Goal: Task Accomplishment & Management: Complete application form

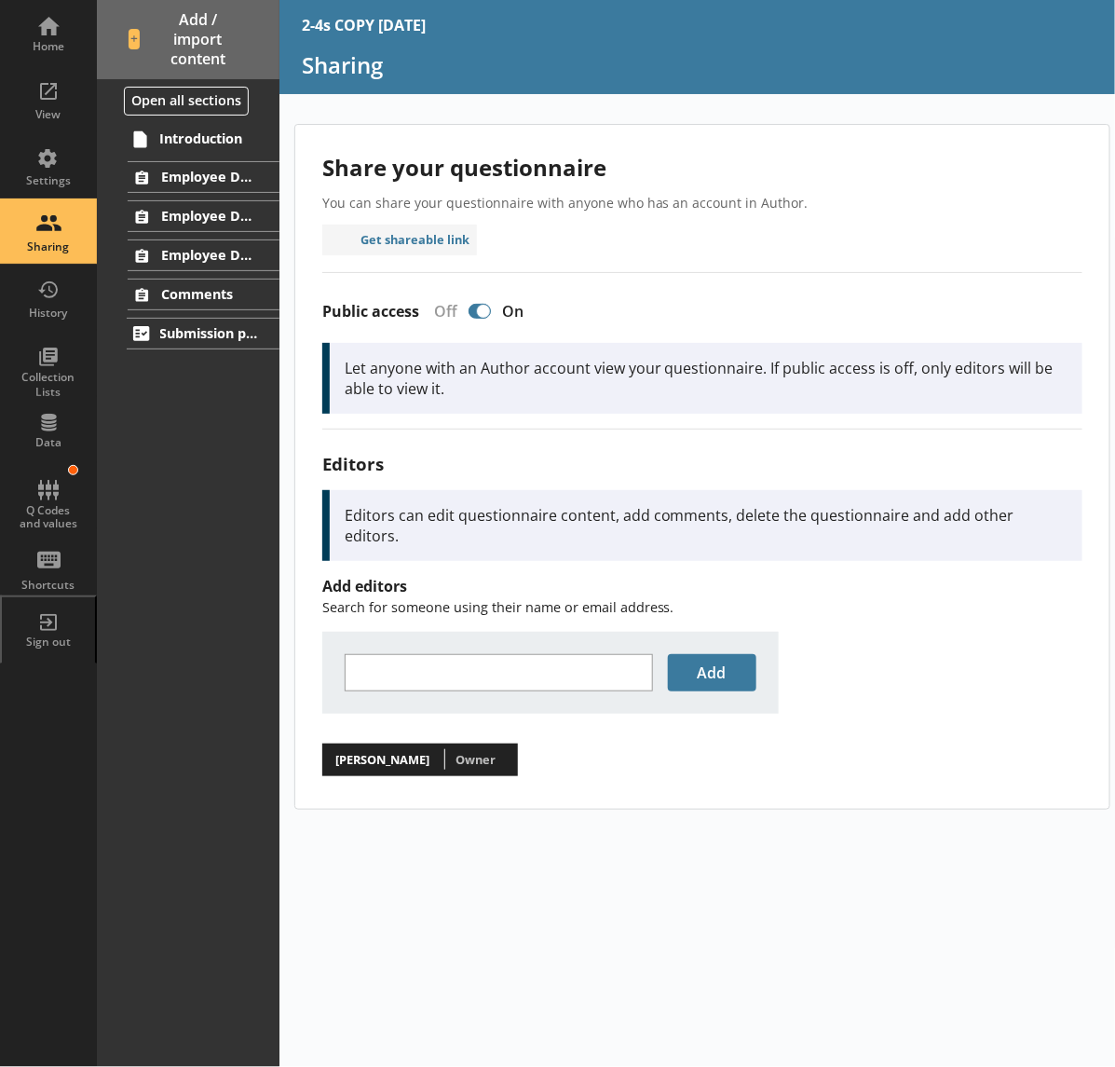
click at [124, 180] on div "Employee Details for Employee 1" at bounding box center [188, 177] width 183 height 32
click at [122, 180] on button at bounding box center [112, 177] width 26 height 26
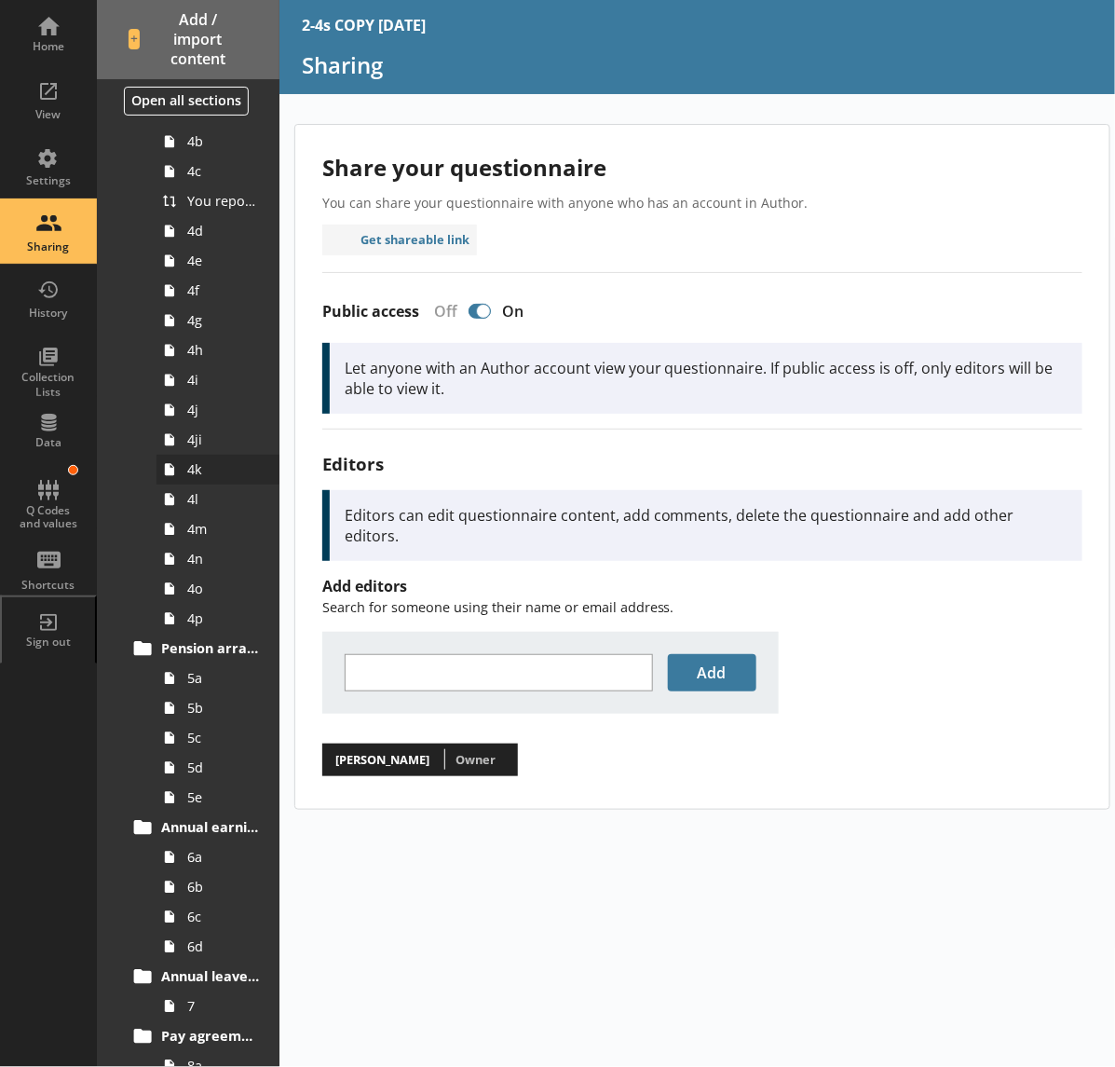
scroll to position [534, 0]
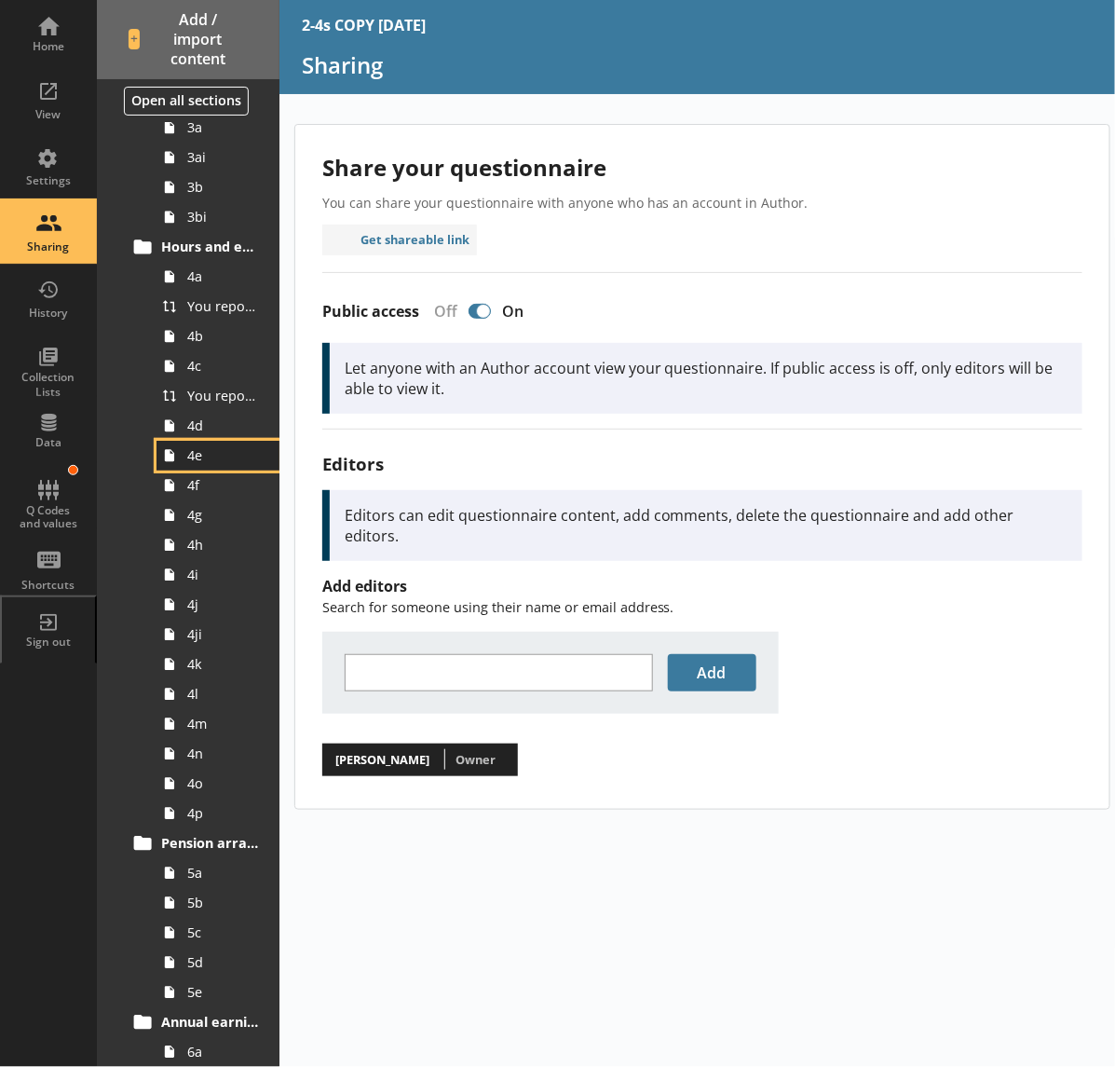
click at [215, 441] on link "4e" at bounding box center [218, 456] width 123 height 30
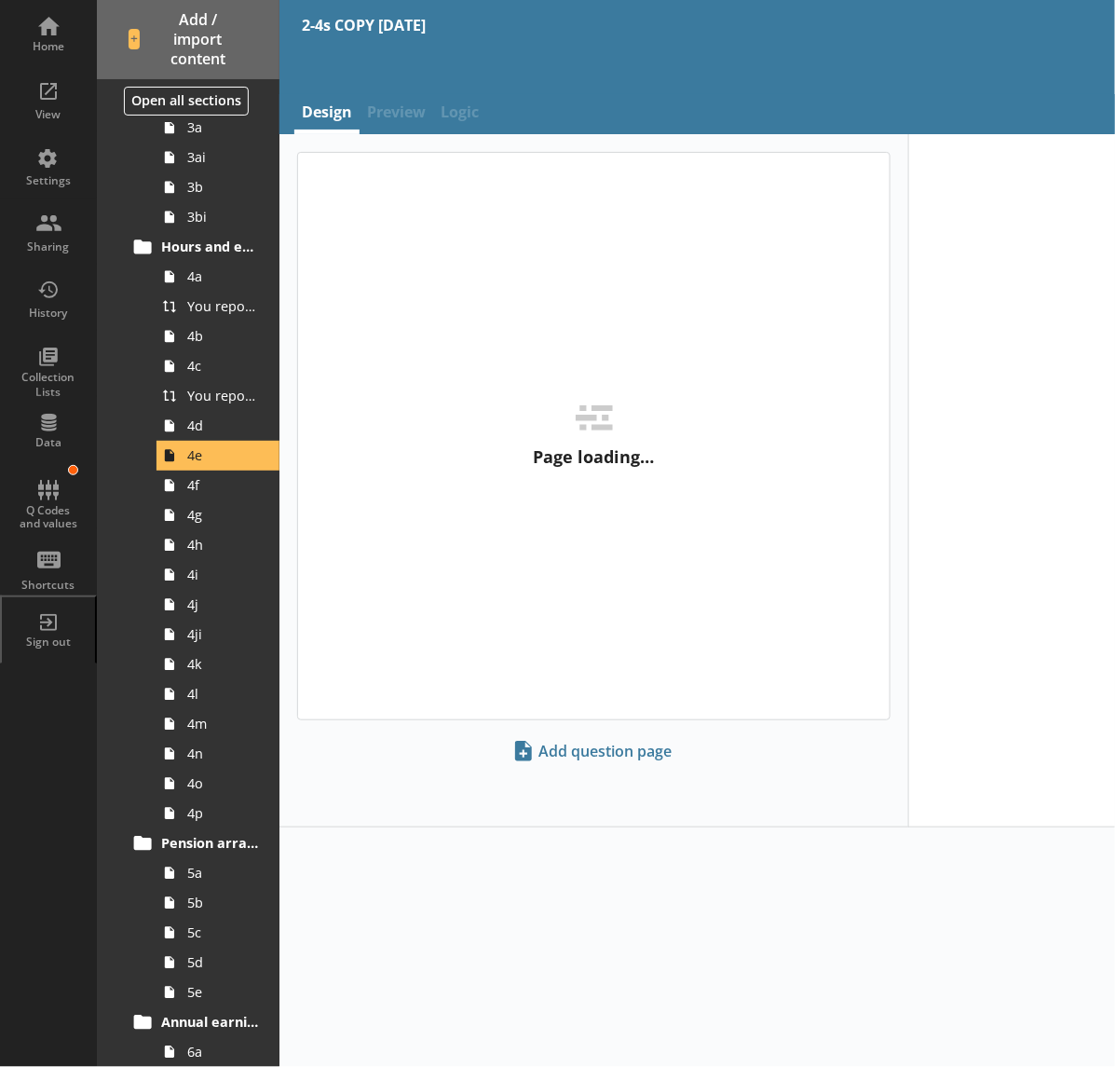
click at [379, 117] on span "Preview" at bounding box center [397, 114] width 74 height 40
type textarea "x"
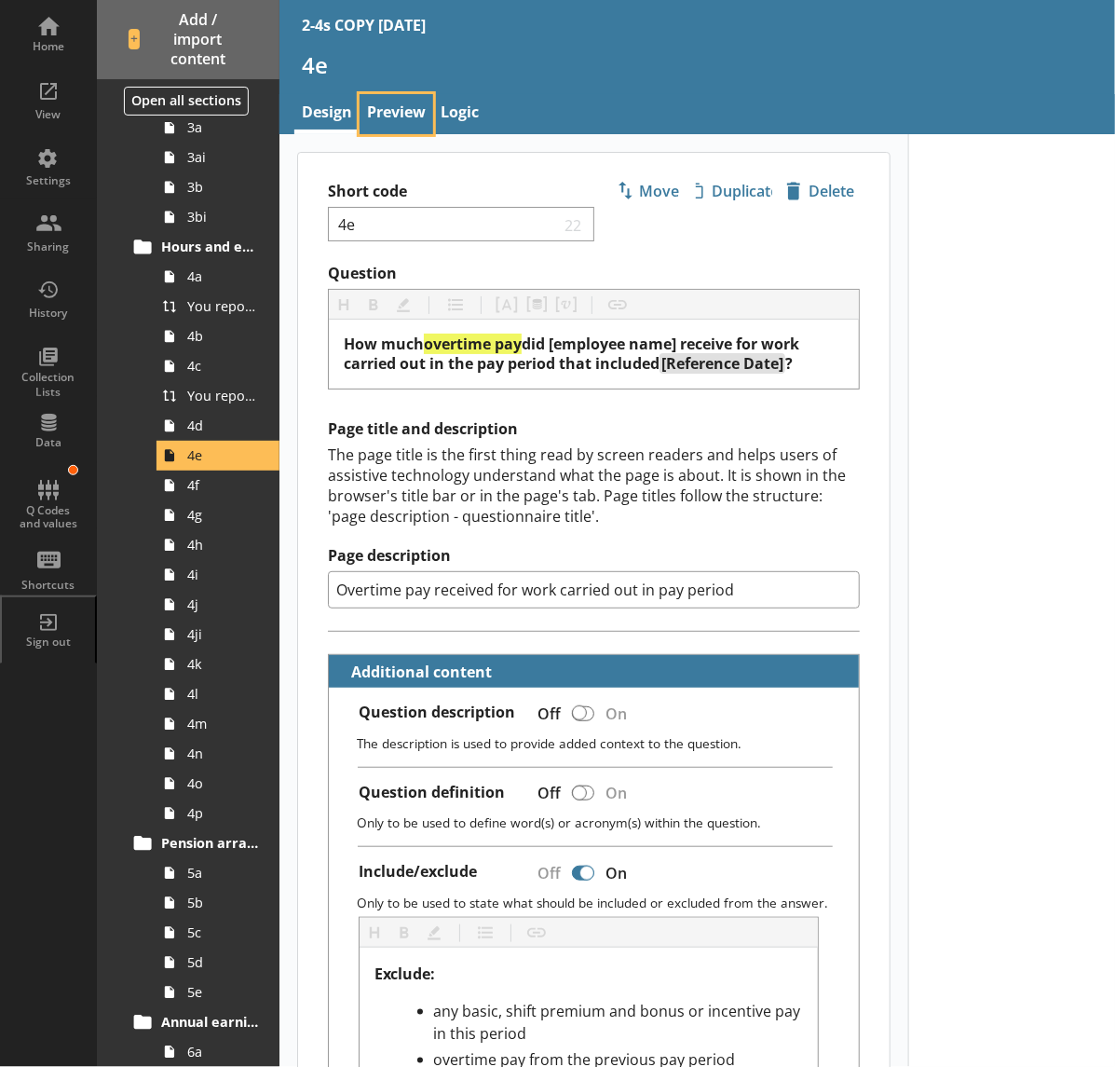
click at [387, 122] on link "Preview" at bounding box center [397, 114] width 74 height 40
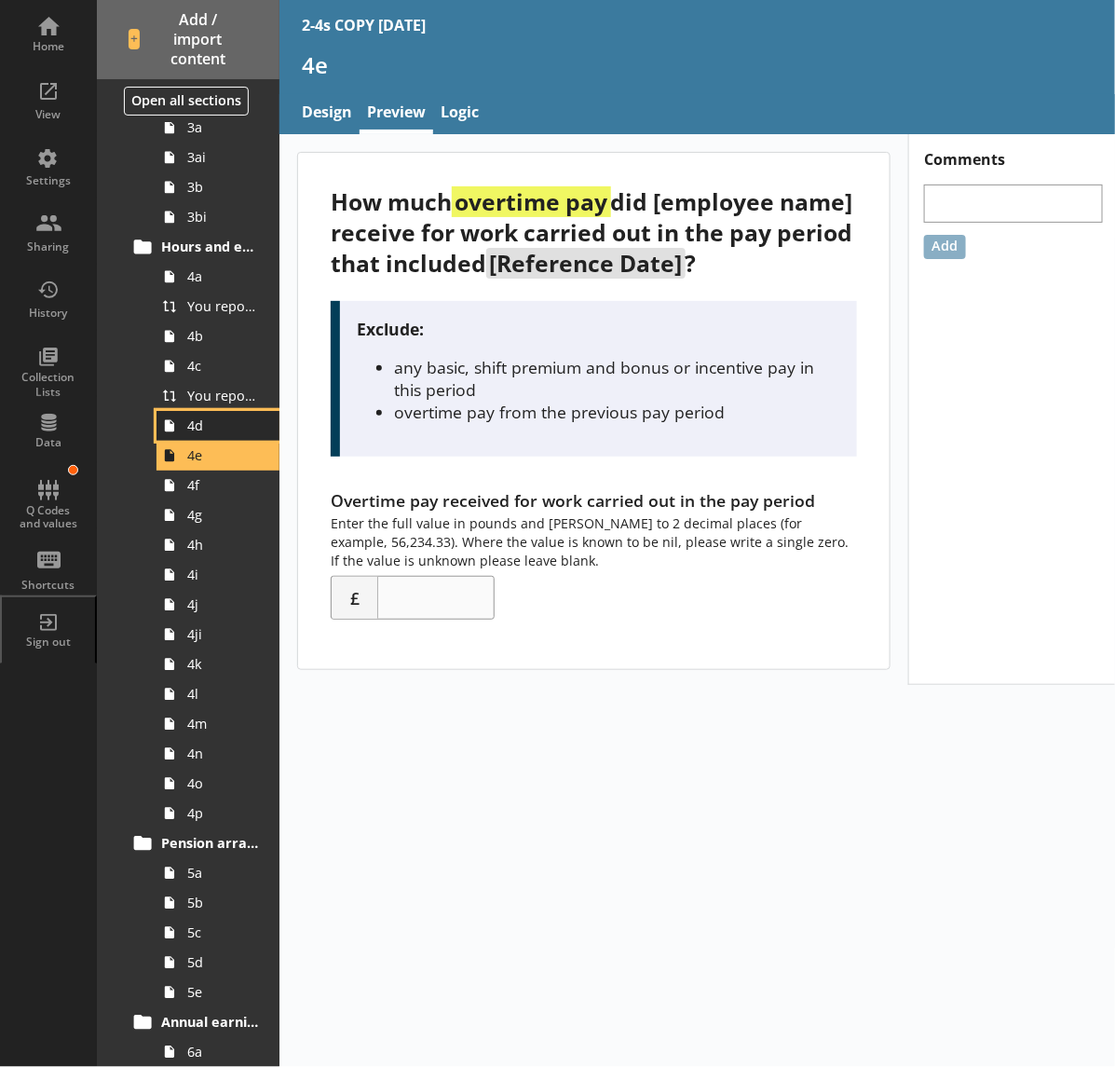
click at [200, 417] on span "4d" at bounding box center [223, 426] width 72 height 18
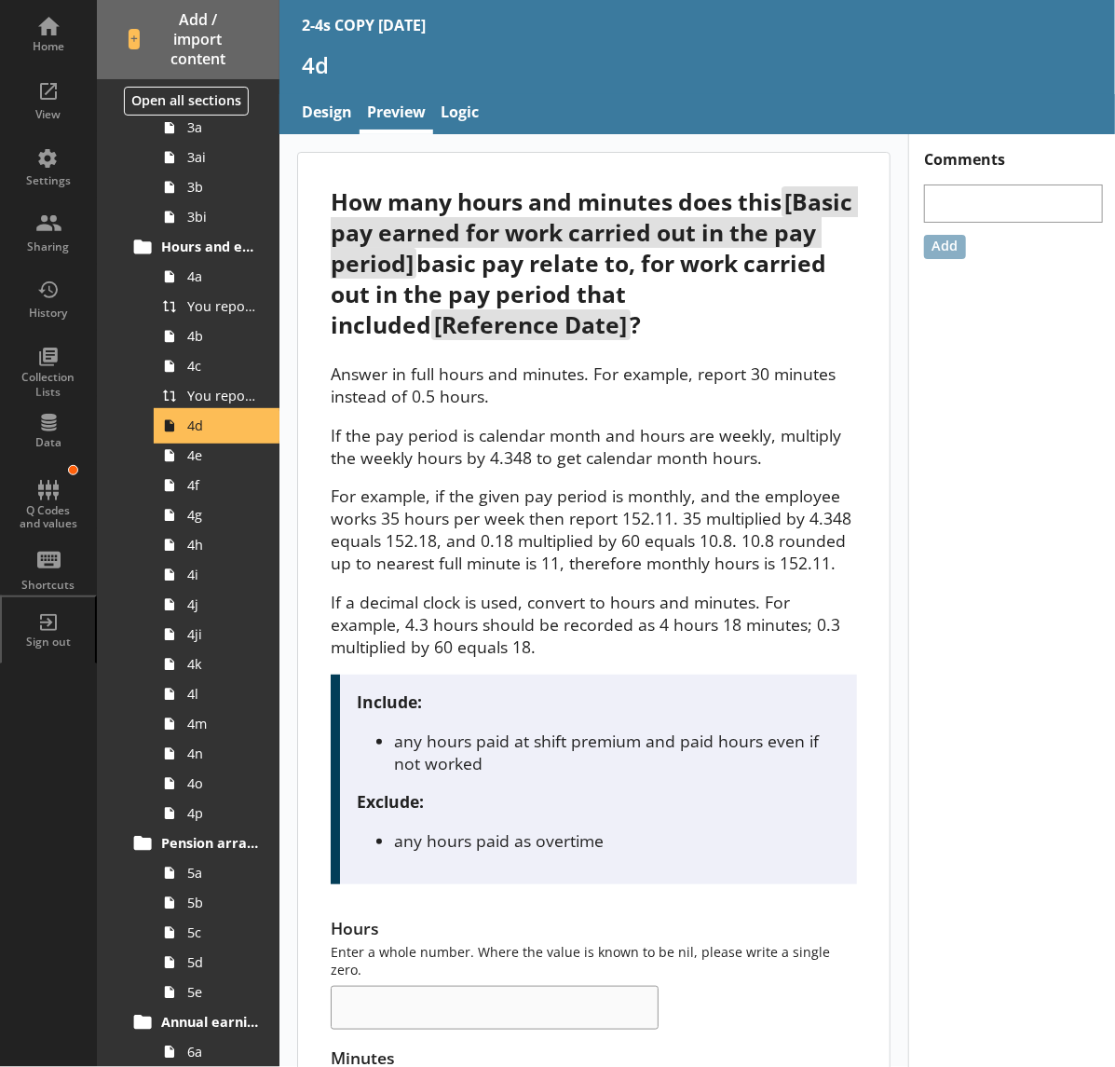
scroll to position [180, 0]
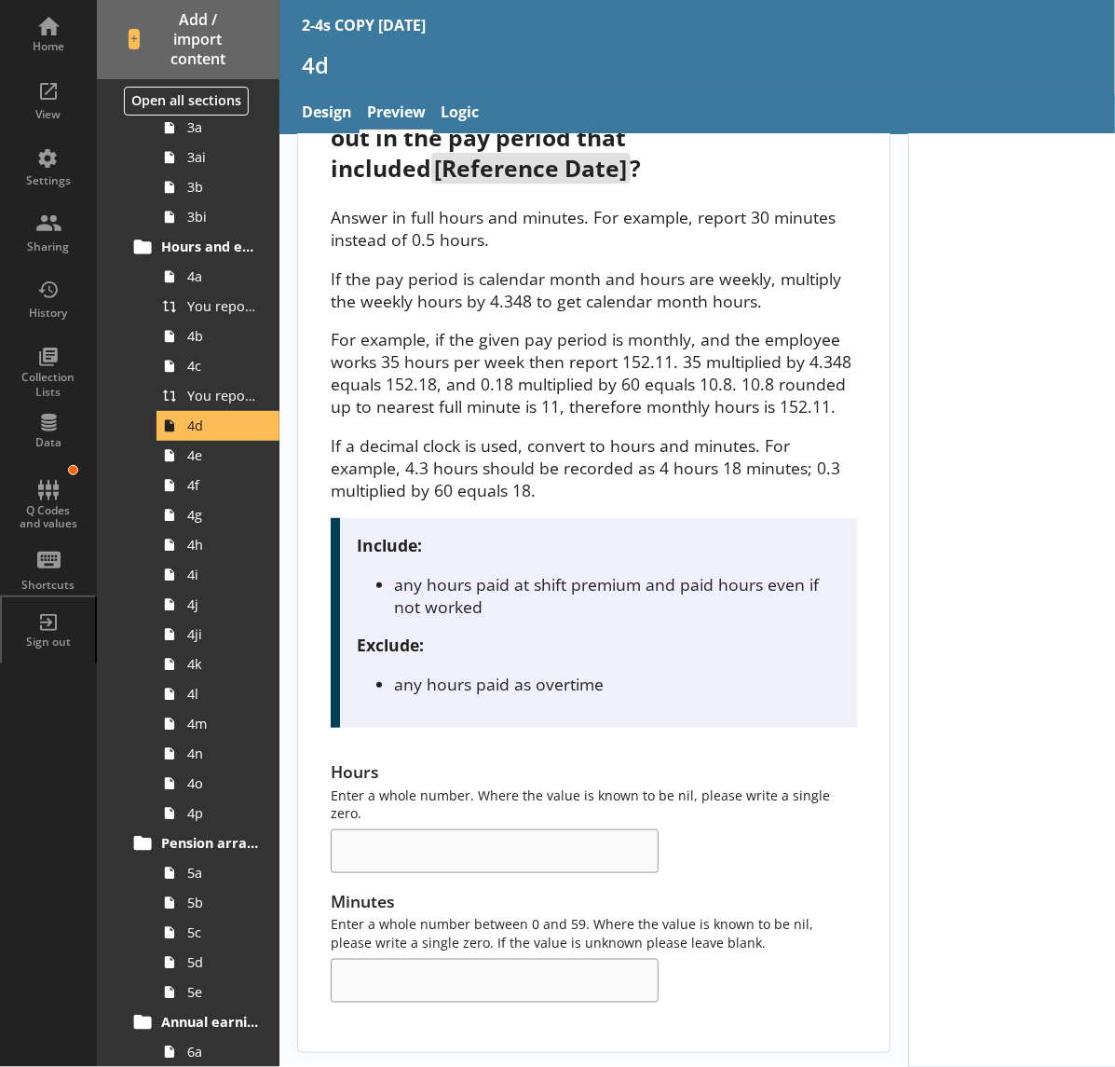
click at [673, 281] on p "If the pay period is calendar month and hours are weekly, multiply the weekly h…" at bounding box center [594, 289] width 526 height 45
drag, startPoint x: 716, startPoint y: 946, endPoint x: 449, endPoint y: 943, distance: 266.5
click at [449, 943] on div "Minutes Enter a whole number between 0 and 59. Where the value is known to be n…" at bounding box center [594, 946] width 526 height 113
drag, startPoint x: 449, startPoint y: 943, endPoint x: 694, endPoint y: 969, distance: 246.5
click at [668, 1006] on div "How many hours and minutes does this [Basic pay earned for work carried out in …" at bounding box center [594, 523] width 592 height 1055
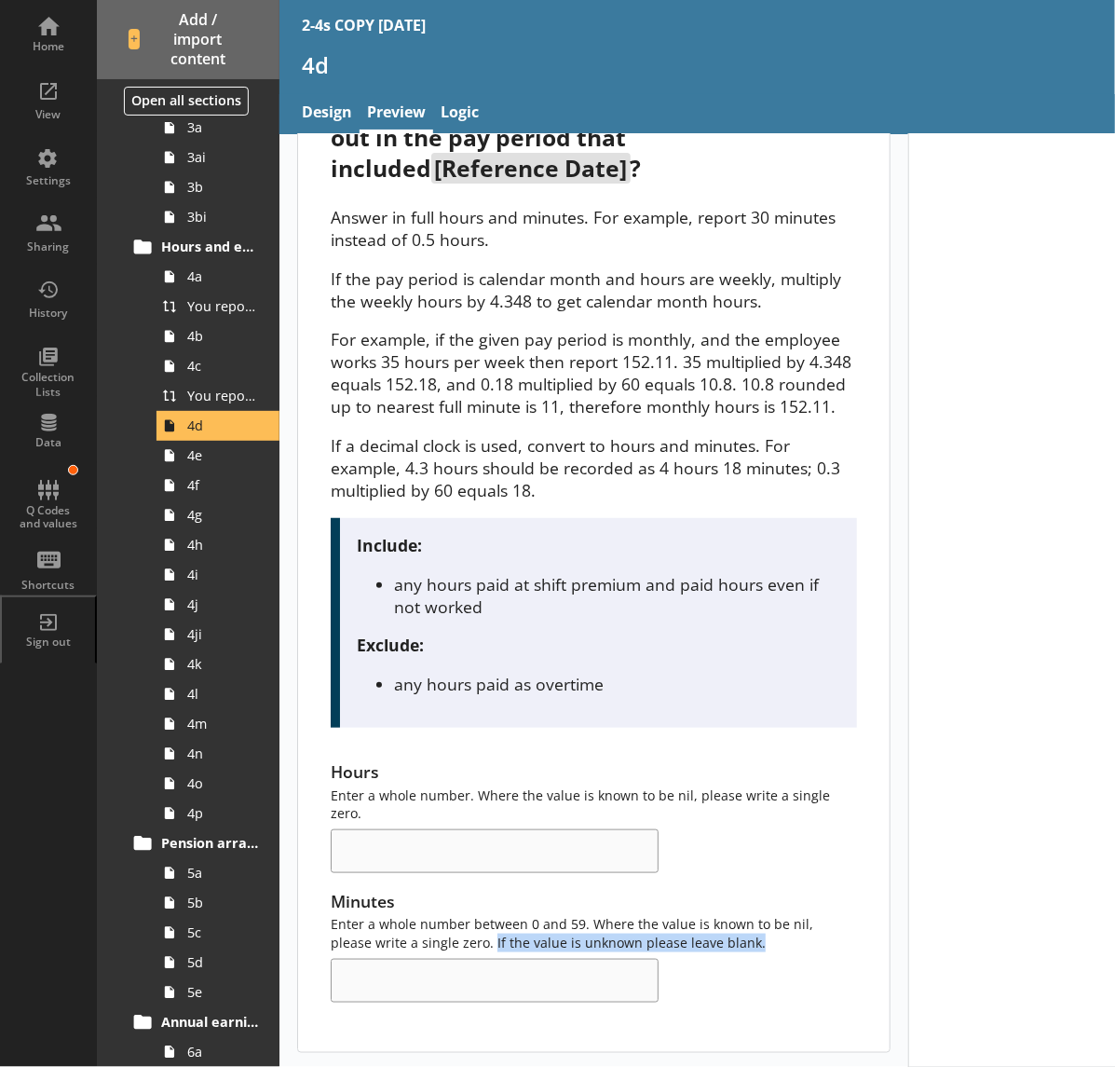
drag, startPoint x: 714, startPoint y: 944, endPoint x: 447, endPoint y: 947, distance: 266.5
click at [447, 947] on div "Minutes Enter a whole number between 0 and 59. Where the value is known to be n…" at bounding box center [594, 946] width 526 height 113
drag, startPoint x: 447, startPoint y: 947, endPoint x: 677, endPoint y: 979, distance: 232.5
click at [677, 979] on div "Minutes Enter a whole number between 0 and 59. Where the value is known to be n…" at bounding box center [594, 946] width 526 height 113
drag, startPoint x: 727, startPoint y: 937, endPoint x: 448, endPoint y: 946, distance: 278.8
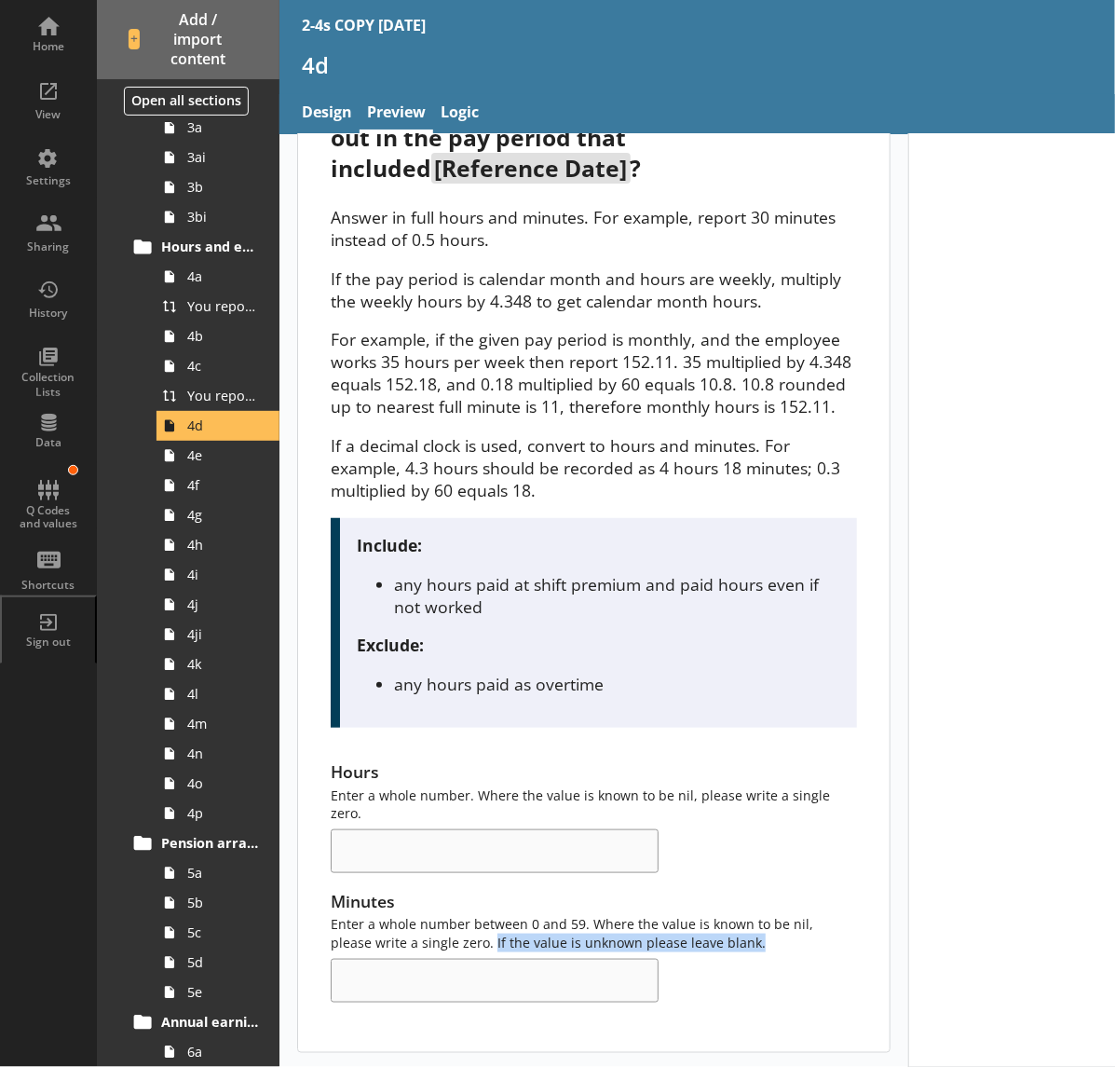
click at [448, 946] on div "Minutes Enter a whole number between 0 and 59. Where the value is known to be n…" at bounding box center [594, 946] width 526 height 113
drag, startPoint x: 448, startPoint y: 946, endPoint x: 714, endPoint y: 969, distance: 266.6
click at [714, 969] on div "Minutes Enter a whole number between 0 and 59. Where the value is known to be n…" at bounding box center [594, 946] width 526 height 113
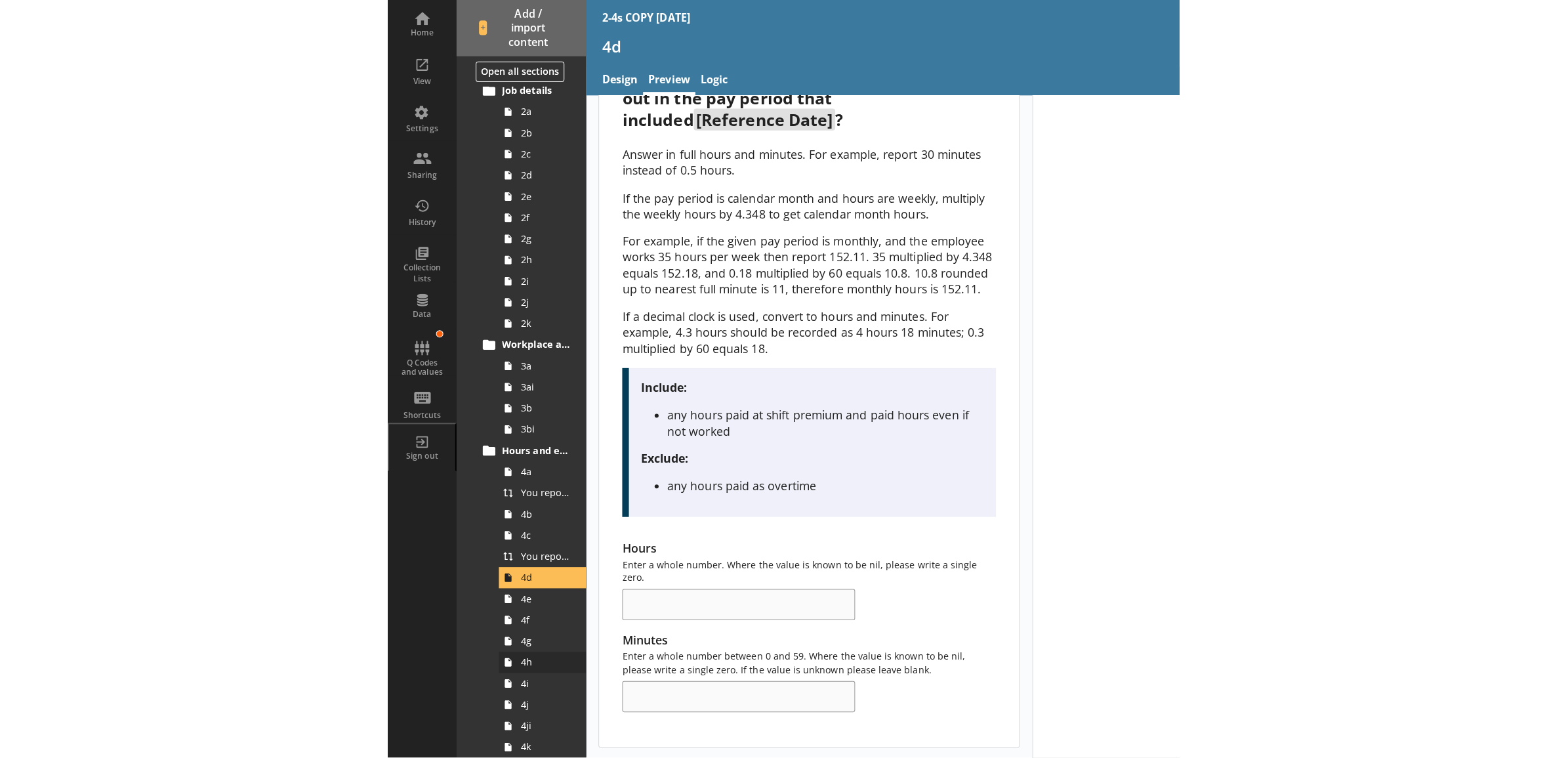
scroll to position [0, 0]
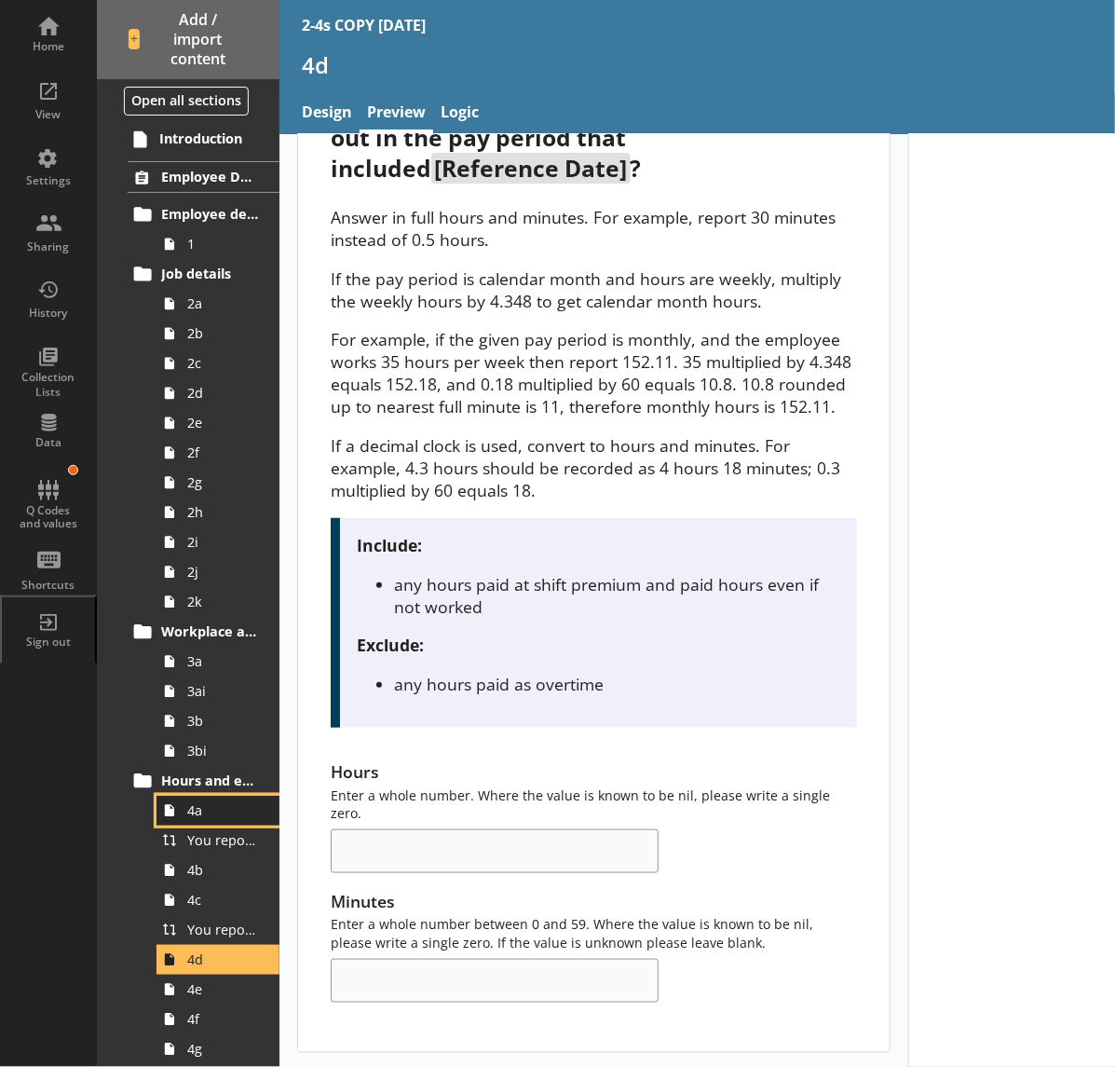
click at [198, 816] on span "4a" at bounding box center [223, 810] width 72 height 18
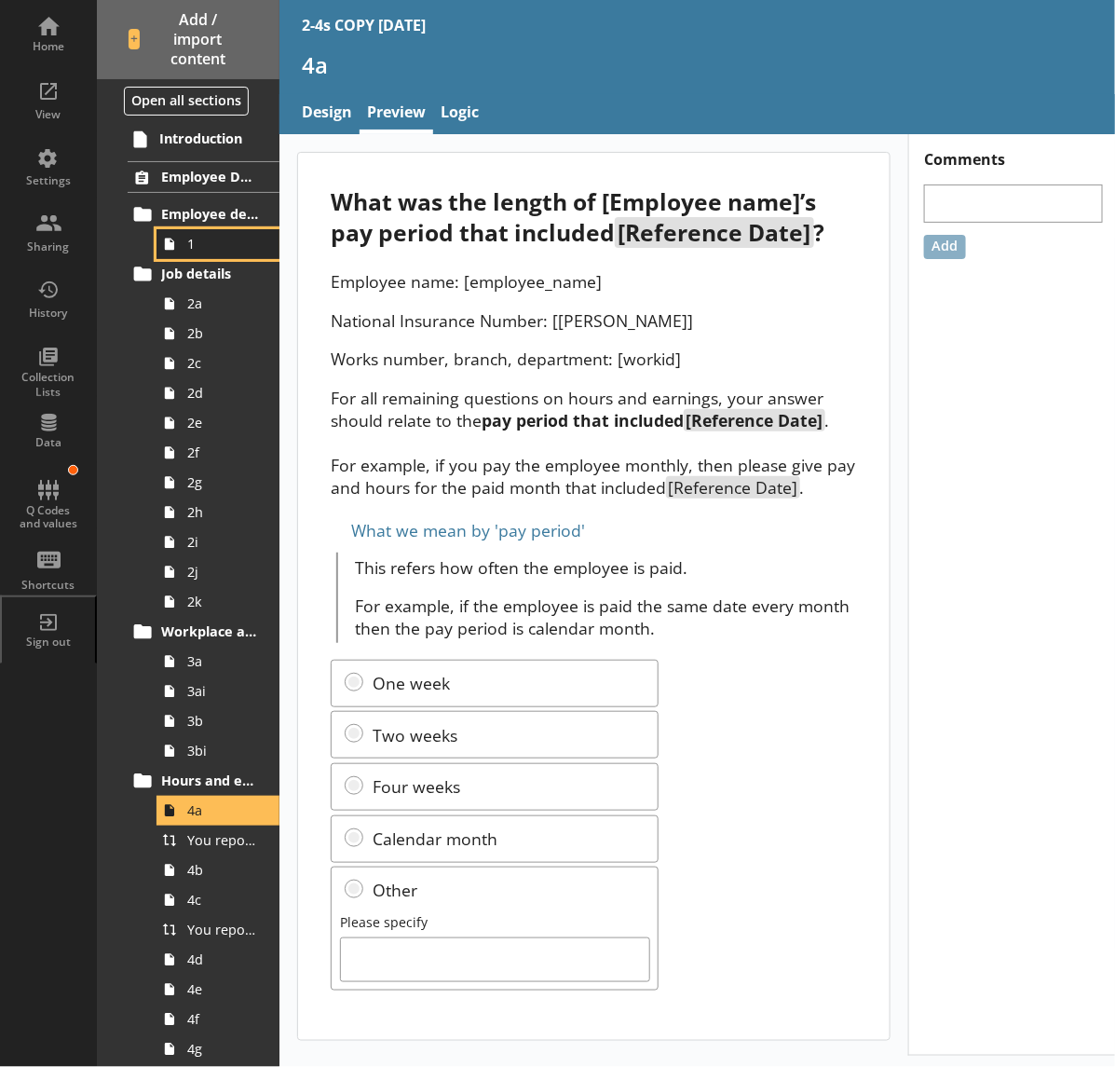
click at [205, 244] on span "1" at bounding box center [223, 244] width 72 height 18
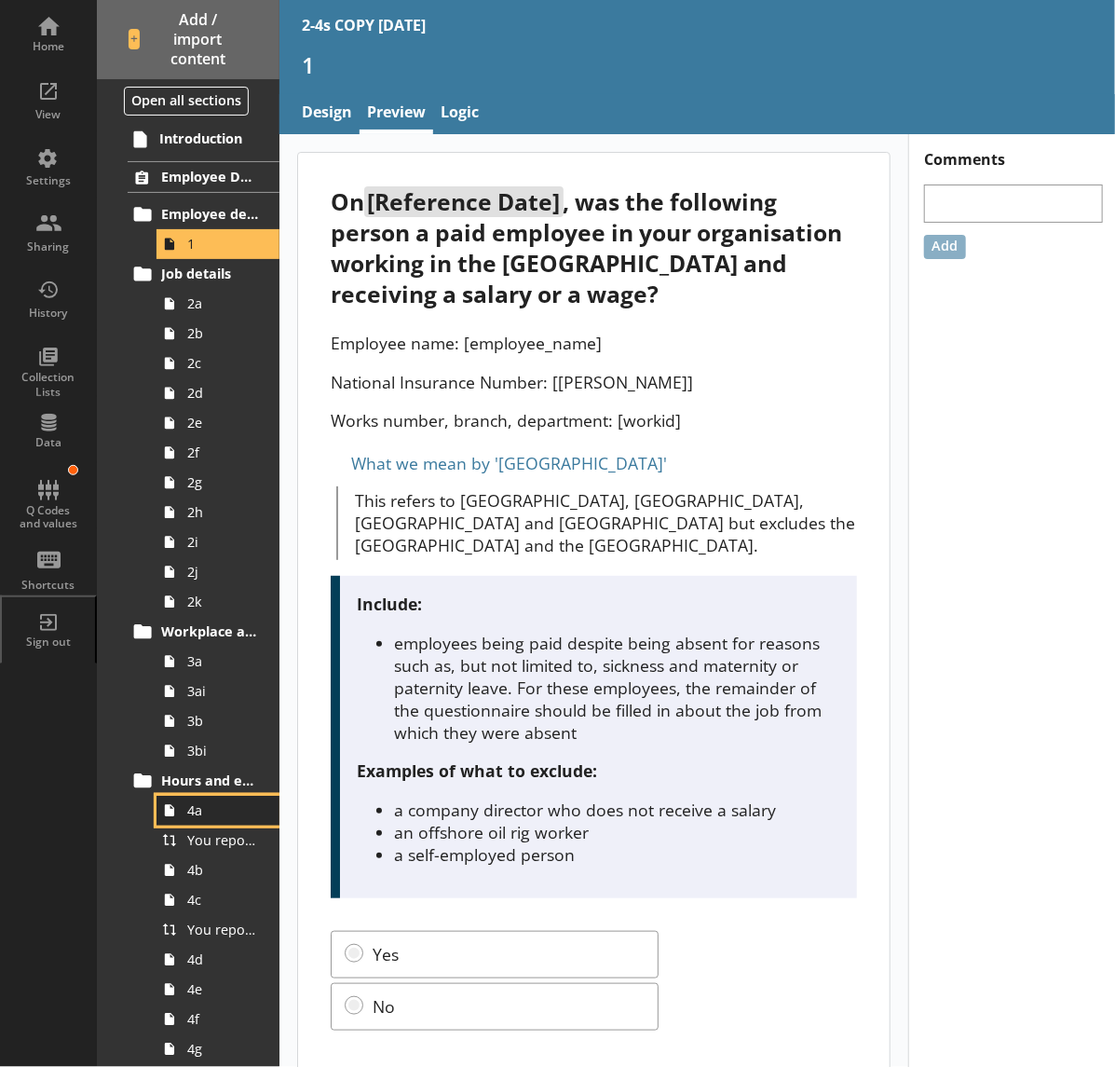
click at [211, 809] on span "4a" at bounding box center [223, 810] width 72 height 18
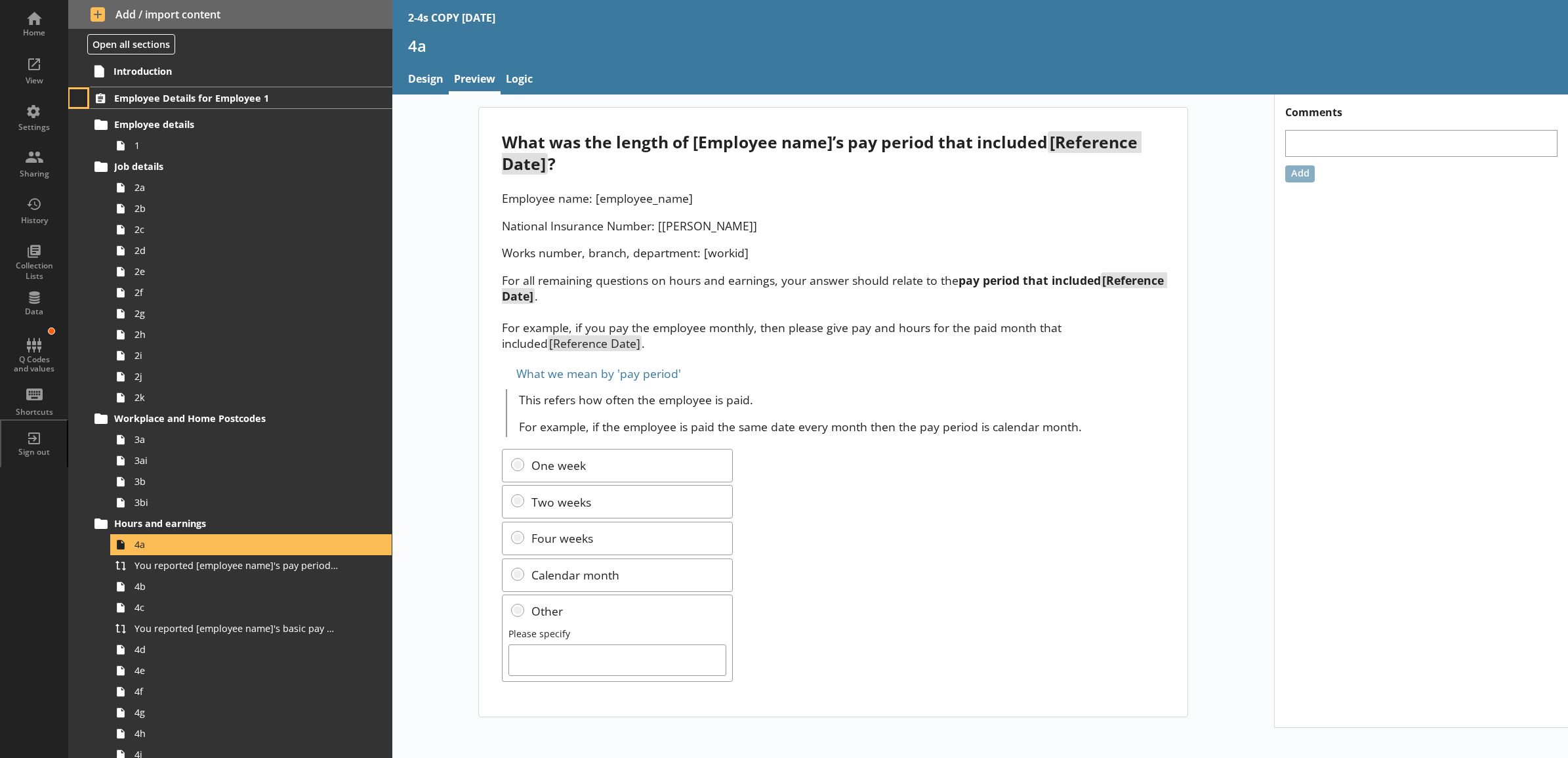
click at [77, 99] on button at bounding box center [79, 99] width 18 height 18
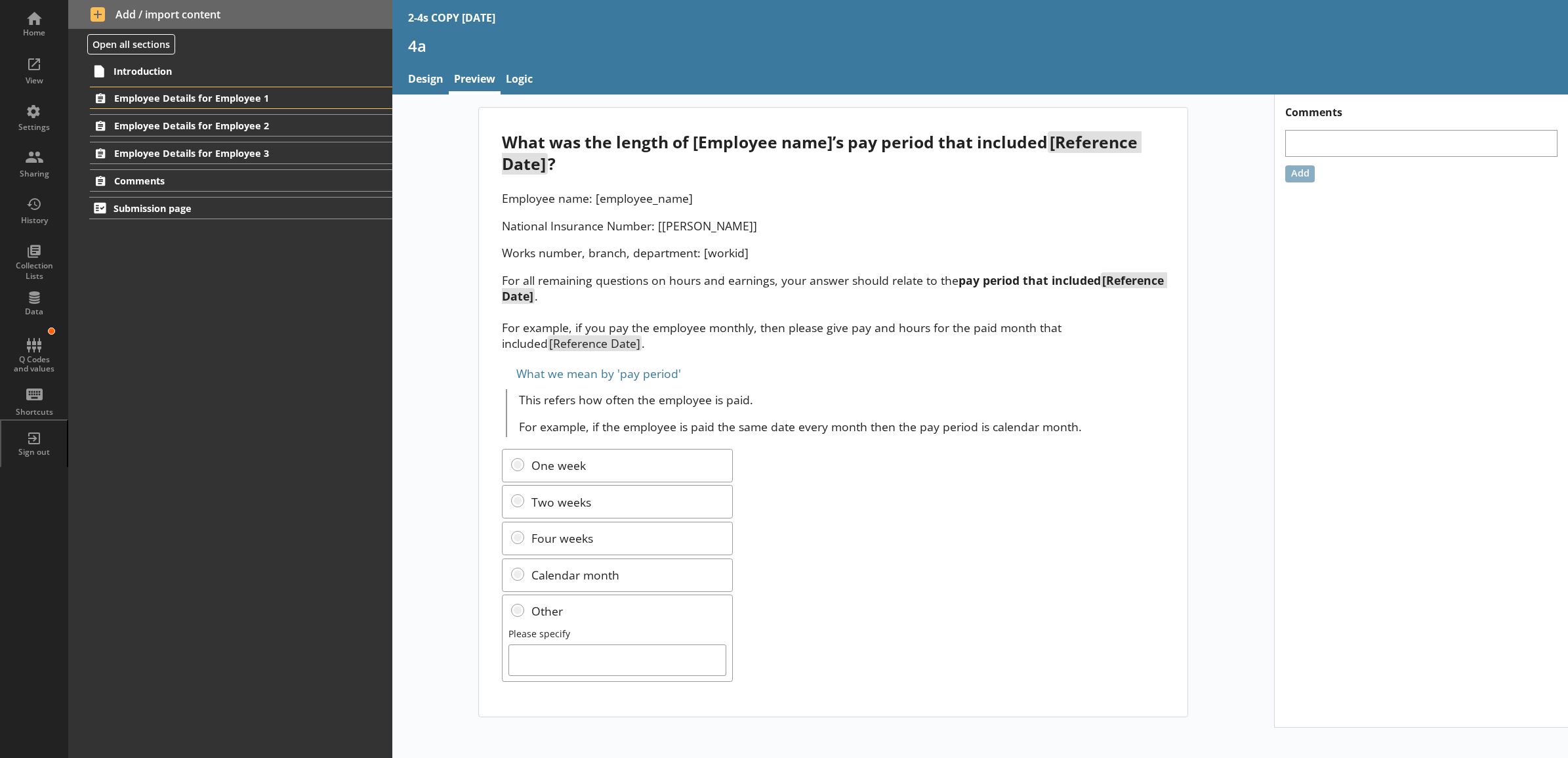
click at [657, 333] on p "For all remaining questions on hours and earnings, your answer should relate to…" at bounding box center [833, 312] width 662 height 79
